Goal: Navigation & Orientation: Find specific page/section

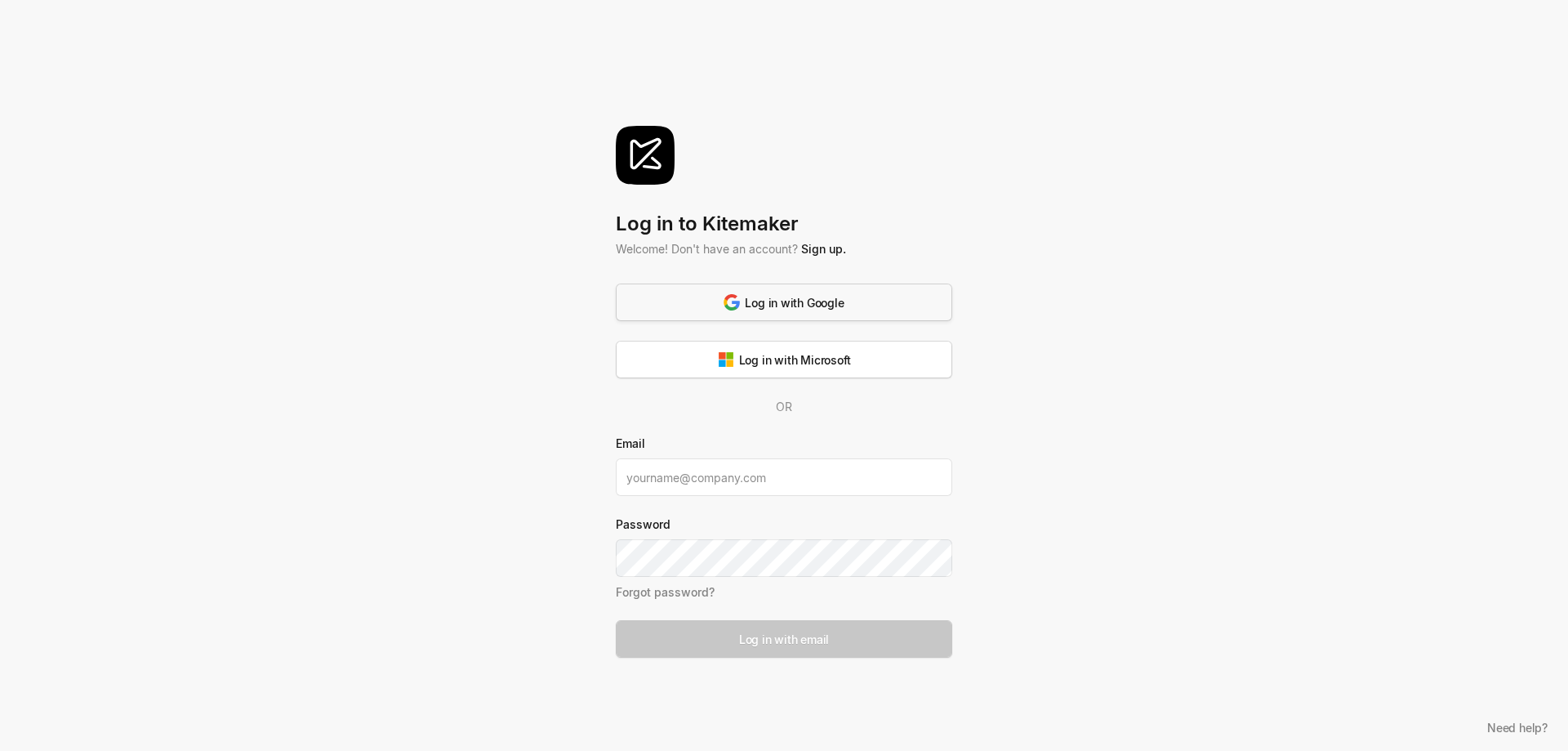
click at [779, 300] on div "Log in with Google" at bounding box center [783, 302] width 120 height 17
